Goal: Information Seeking & Learning: Learn about a topic

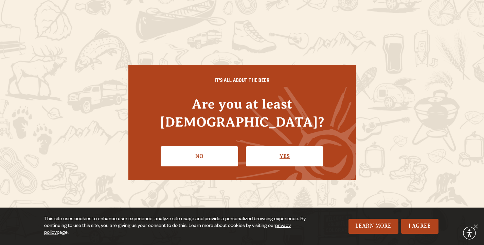
click at [276, 146] on link "Yes" at bounding box center [284, 156] width 77 height 20
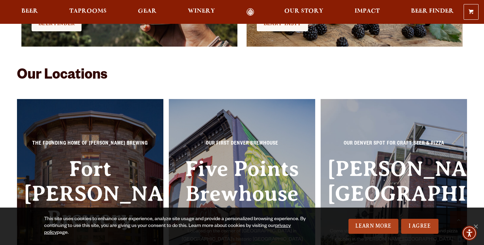
scroll to position [1426, 0]
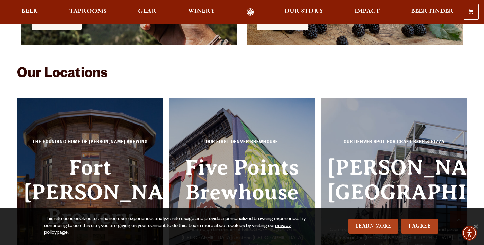
click at [124, 168] on h3 "Fort [PERSON_NAME] Brewery" at bounding box center [90, 202] width 133 height 95
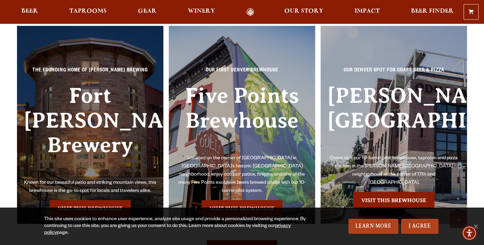
scroll to position [1547, 0]
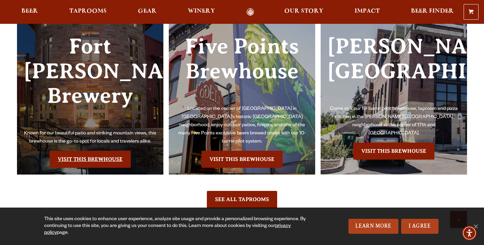
click at [90, 151] on link "Visit this Brewhouse" at bounding box center [90, 159] width 81 height 17
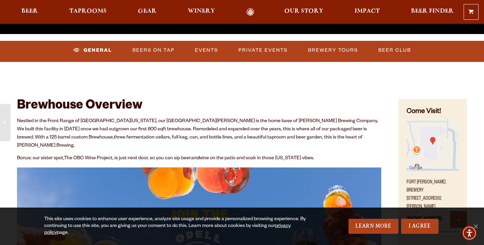
scroll to position [190, 0]
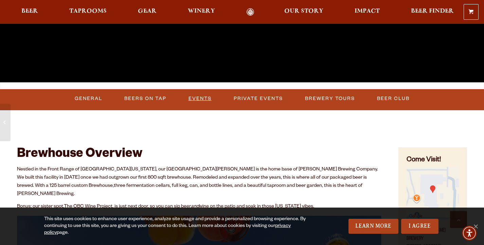
click at [199, 99] on link "Events" at bounding box center [200, 99] width 29 height 16
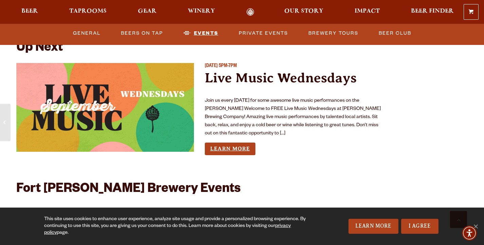
scroll to position [1522, 0]
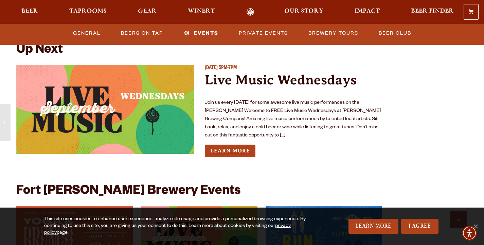
click at [225, 144] on link "Learn More" at bounding box center [230, 150] width 51 height 13
